Goal: Task Accomplishment & Management: Use online tool/utility

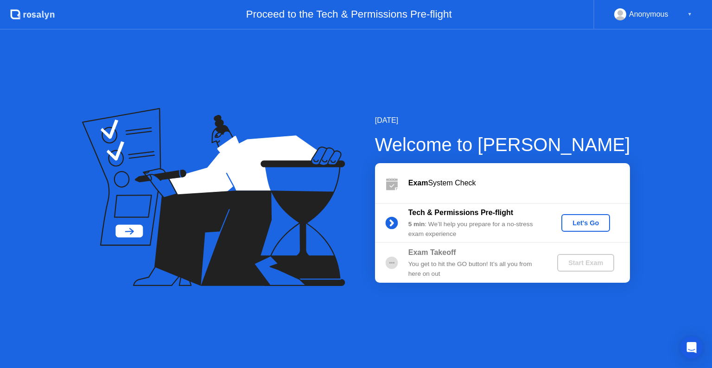
click at [587, 224] on div "Let's Go" at bounding box center [585, 222] width 41 height 7
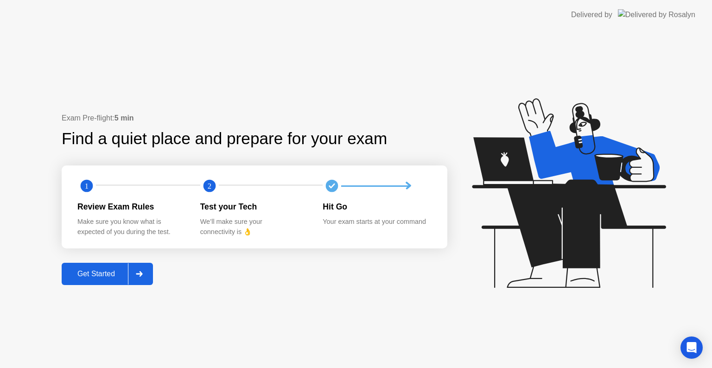
click at [109, 268] on button "Get Started" at bounding box center [107, 274] width 91 height 22
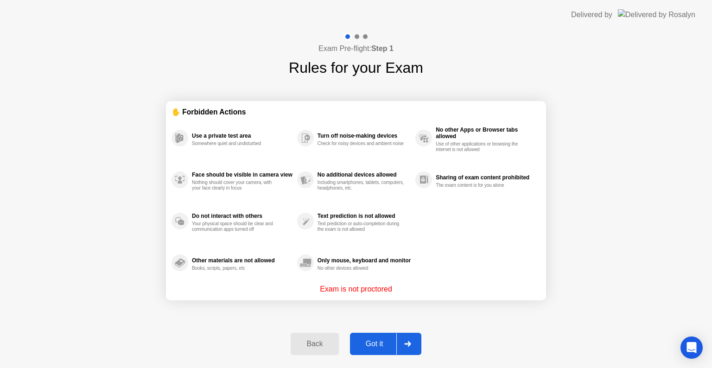
click at [380, 347] on div "Got it" at bounding box center [375, 344] width 44 height 8
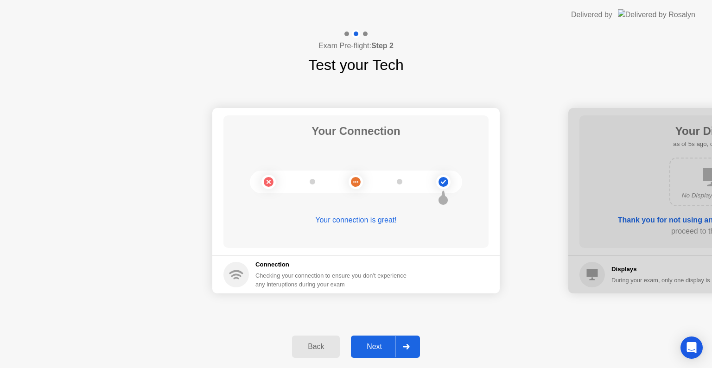
click at [382, 346] on div "Next" at bounding box center [374, 347] width 41 height 8
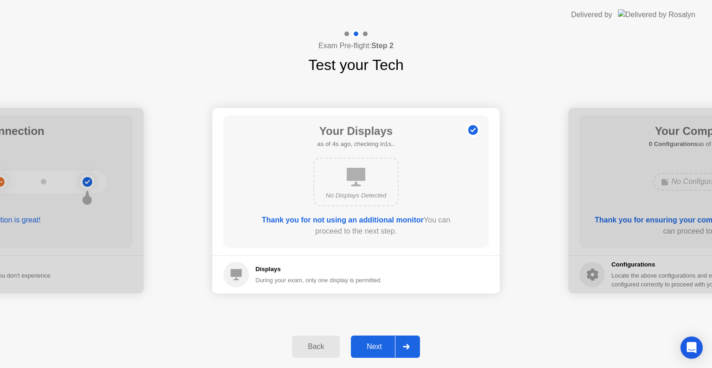
click at [382, 346] on div "Next" at bounding box center [374, 347] width 41 height 8
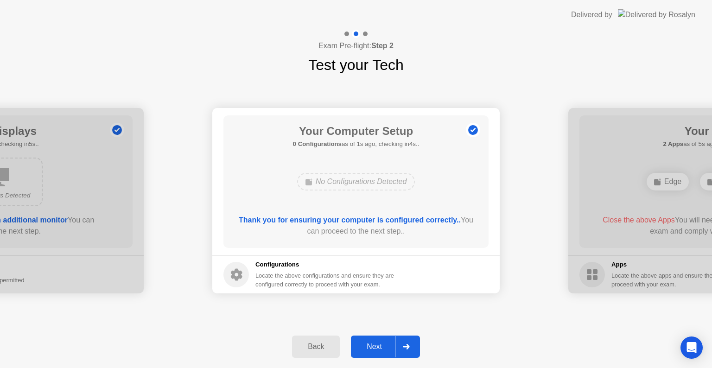
click at [382, 346] on div "Next" at bounding box center [374, 347] width 41 height 8
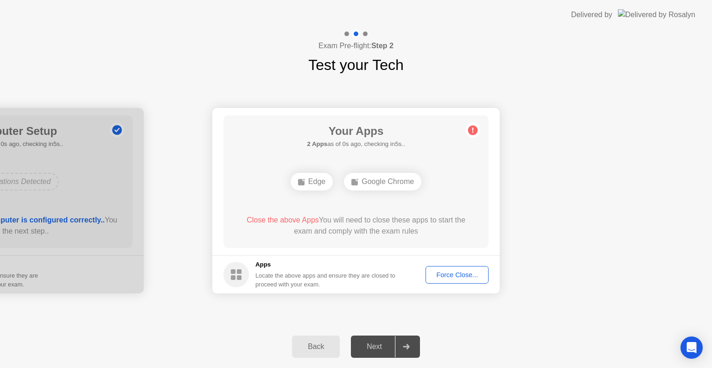
click at [455, 274] on div "Force Close..." at bounding box center [457, 274] width 57 height 7
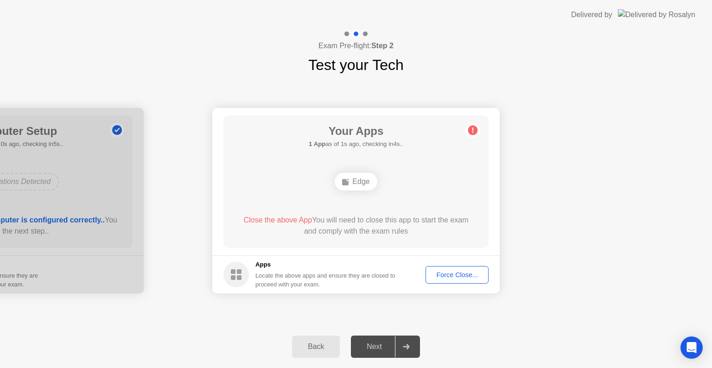
click at [458, 277] on div "Force Close..." at bounding box center [457, 274] width 57 height 7
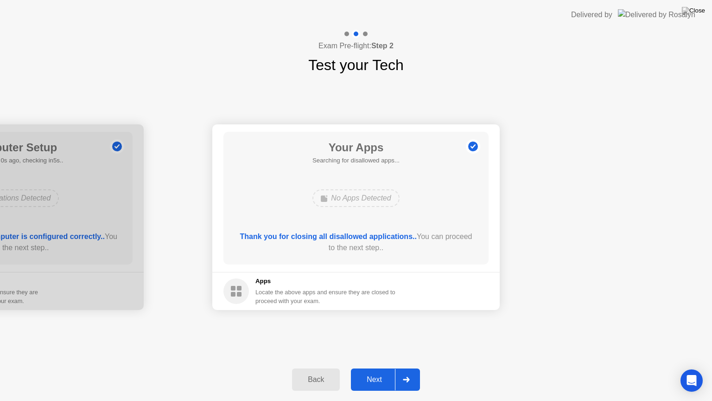
click at [378, 368] on div "Next" at bounding box center [374, 379] width 41 height 8
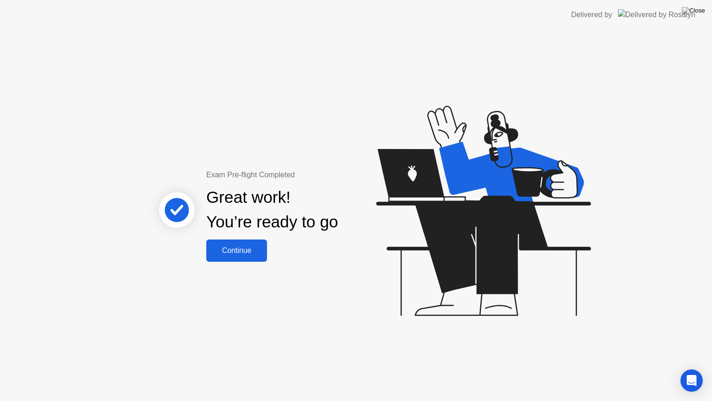
click at [238, 251] on div "Continue" at bounding box center [236, 250] width 55 height 8
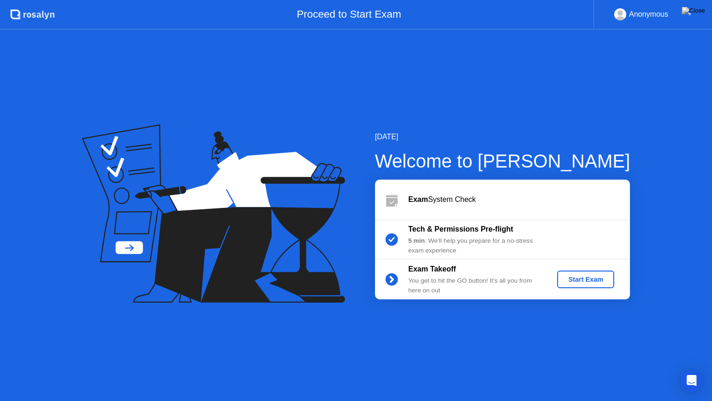
click at [582, 280] on div "Start Exam" at bounding box center [586, 279] width 50 height 7
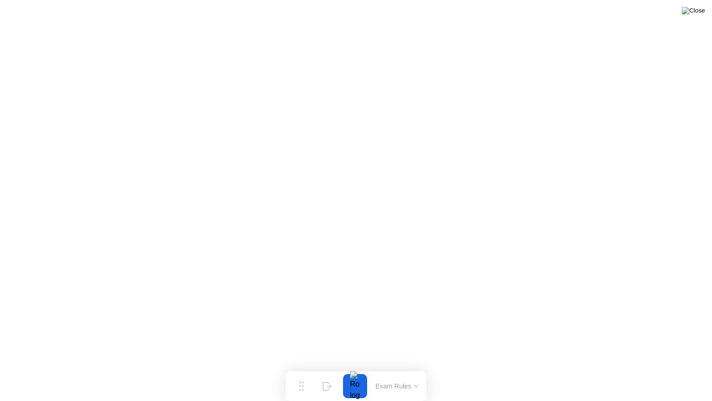
click at [698, 11] on img at bounding box center [693, 10] width 23 height 7
click at [699, 14] on img at bounding box center [693, 10] width 23 height 7
